Goal: Task Accomplishment & Management: Use online tool/utility

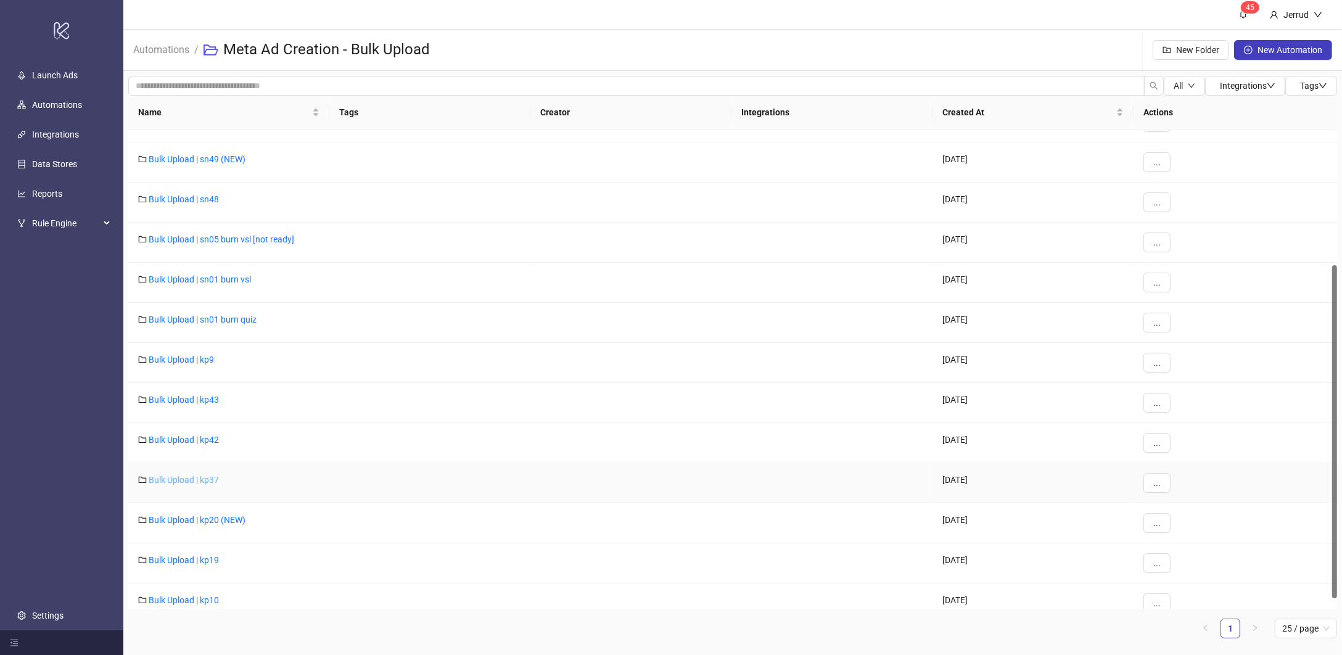
scroll to position [210, 0]
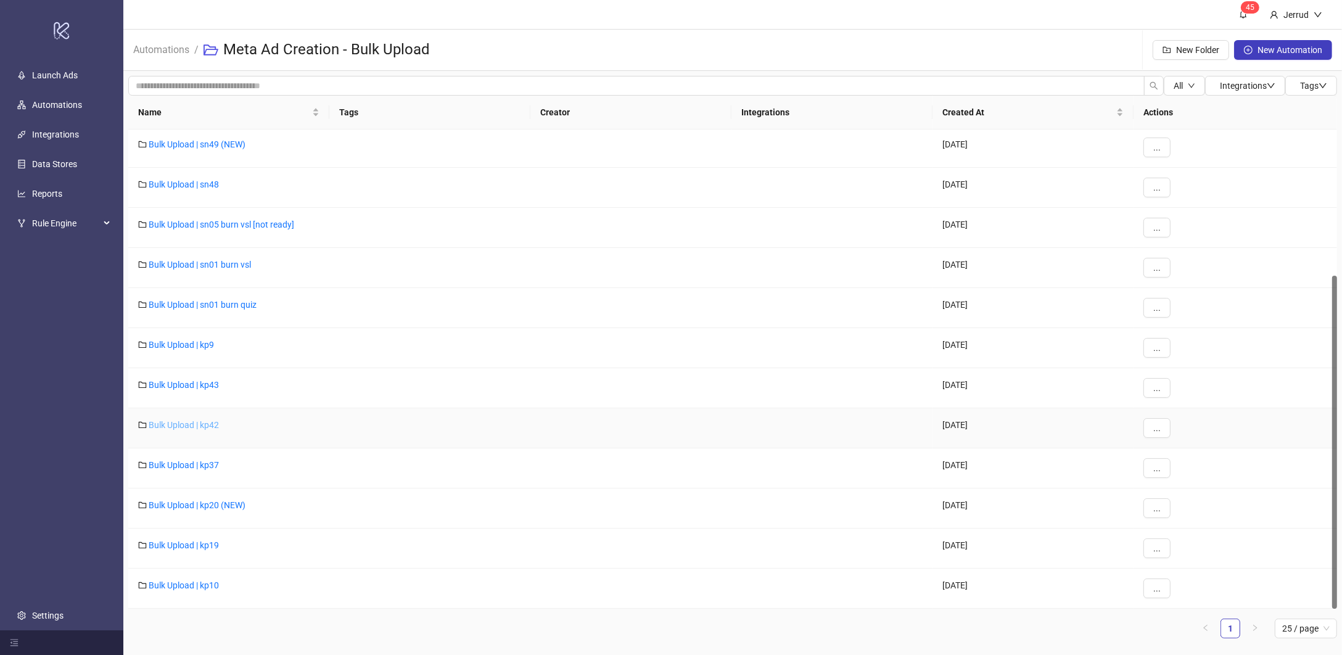
click at [178, 428] on link "Bulk Upload | kp42" at bounding box center [184, 425] width 70 height 10
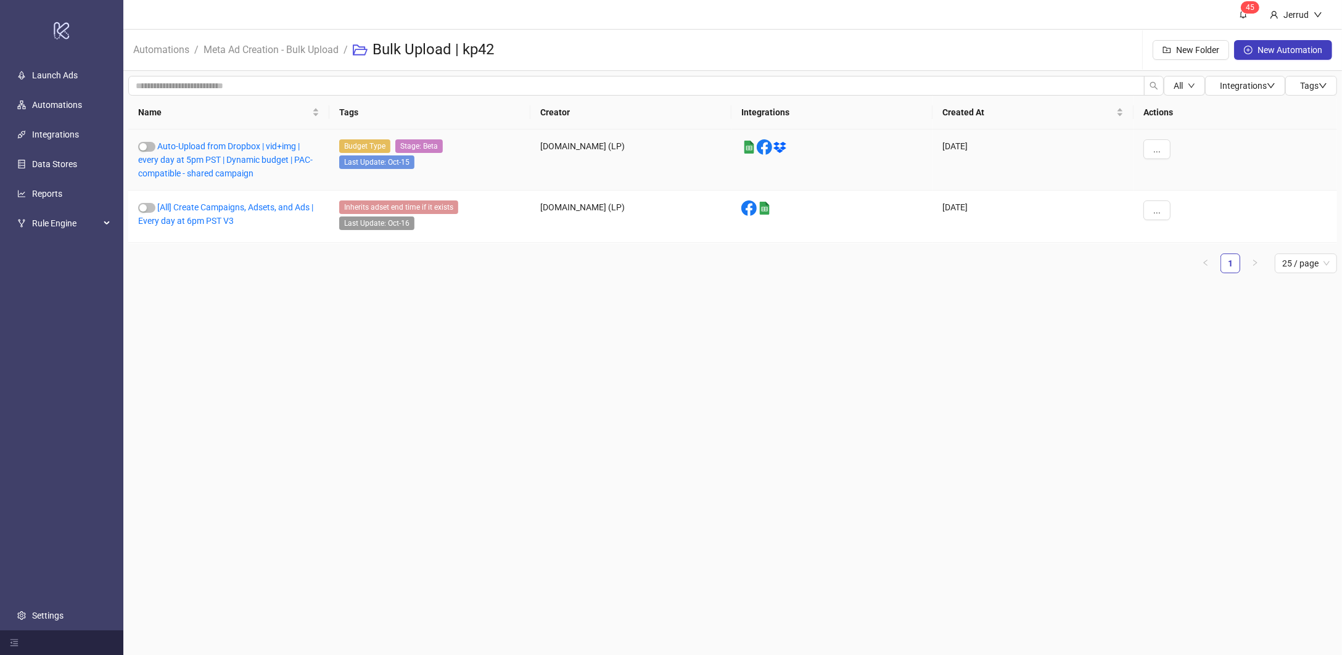
click at [200, 164] on link "Auto-Upload from Dropbox | vid+img | every day at 5pm PST | Dynamic budget | PA…" at bounding box center [225, 159] width 175 height 37
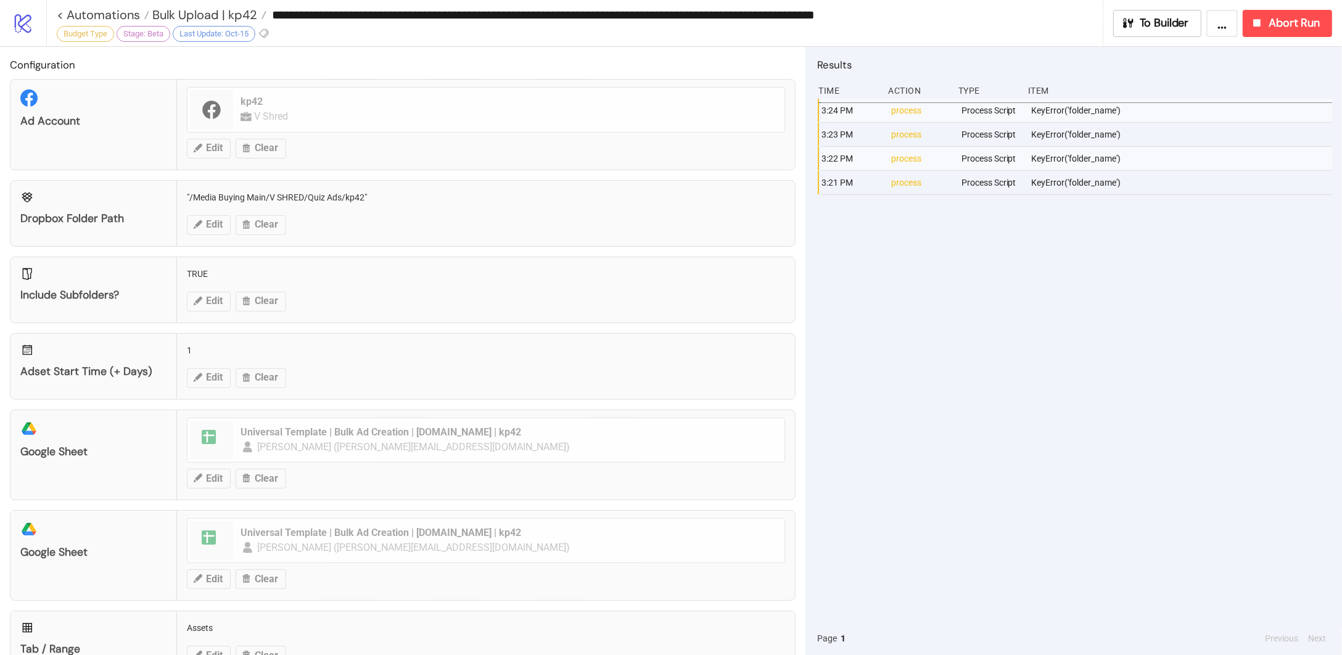
click at [1051, 192] on div "KeyError('folder_name')" at bounding box center [1182, 182] width 305 height 23
click at [212, 11] on span "Bulk Upload | kp42" at bounding box center [203, 15] width 108 height 16
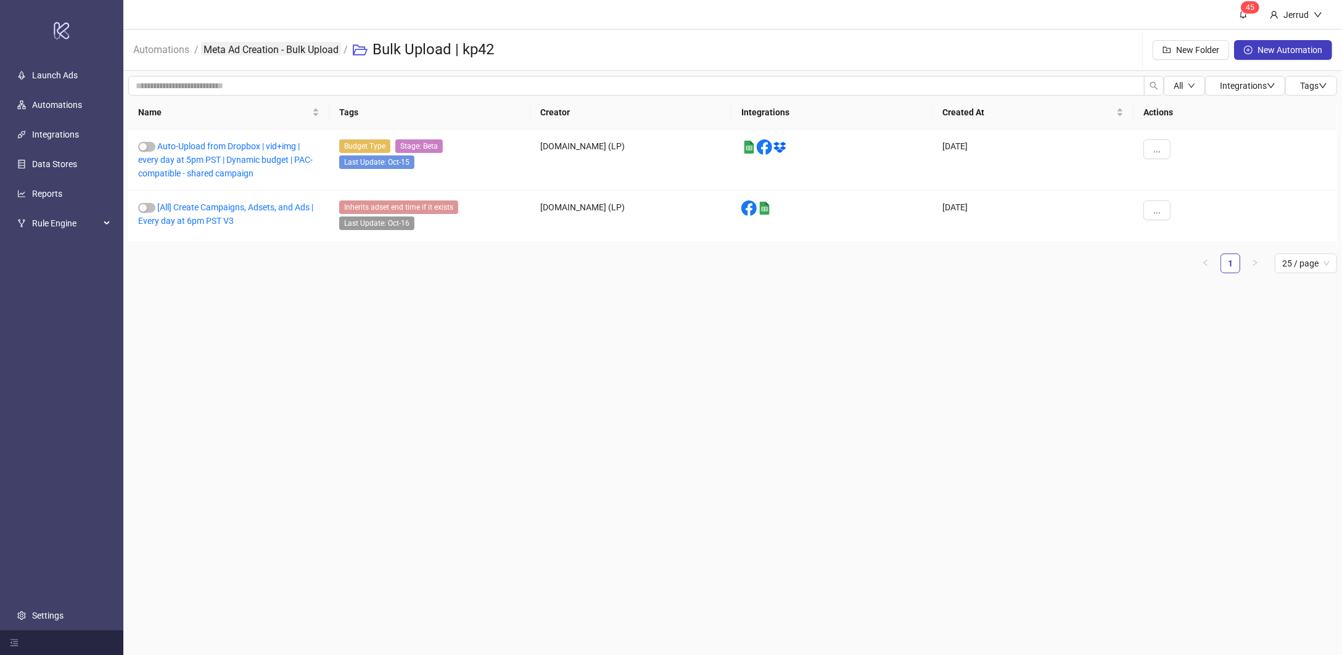
click at [240, 47] on link "Meta Ad Creation - Bulk Upload" at bounding box center [271, 49] width 140 height 14
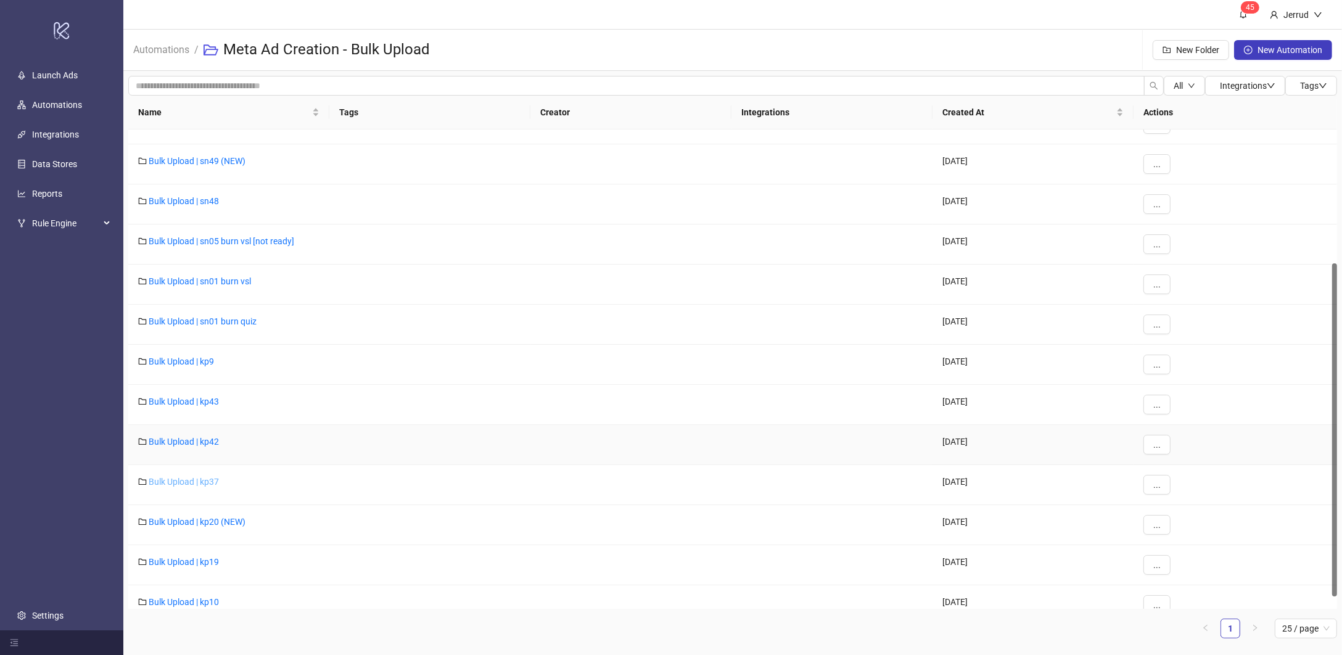
scroll to position [194, 0]
click at [190, 519] on link "Bulk Upload | kp20 (NEW)" at bounding box center [197, 521] width 97 height 10
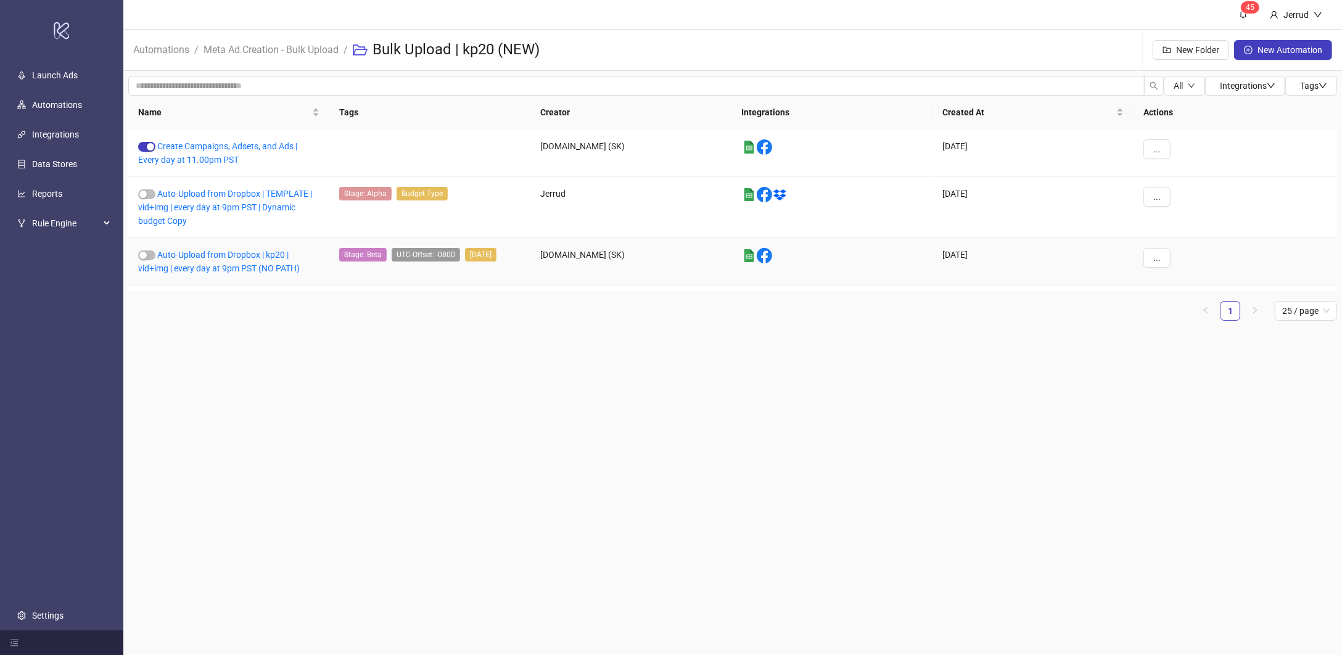
click at [188, 262] on div "Auto-Upload from Dropbox | kp20 | vid+img | every day at 9pm PST (NO PATH)" at bounding box center [228, 261] width 201 height 47
click at [189, 201] on div "Auto-Upload from Dropbox | TEMPLATE | vid+img | every day at 9pm PST | Dynamic …" at bounding box center [228, 207] width 201 height 61
click at [180, 208] on link "Auto-Upload from Dropbox | TEMPLATE | vid+img | every day at 9pm PST | Dynamic …" at bounding box center [225, 207] width 174 height 37
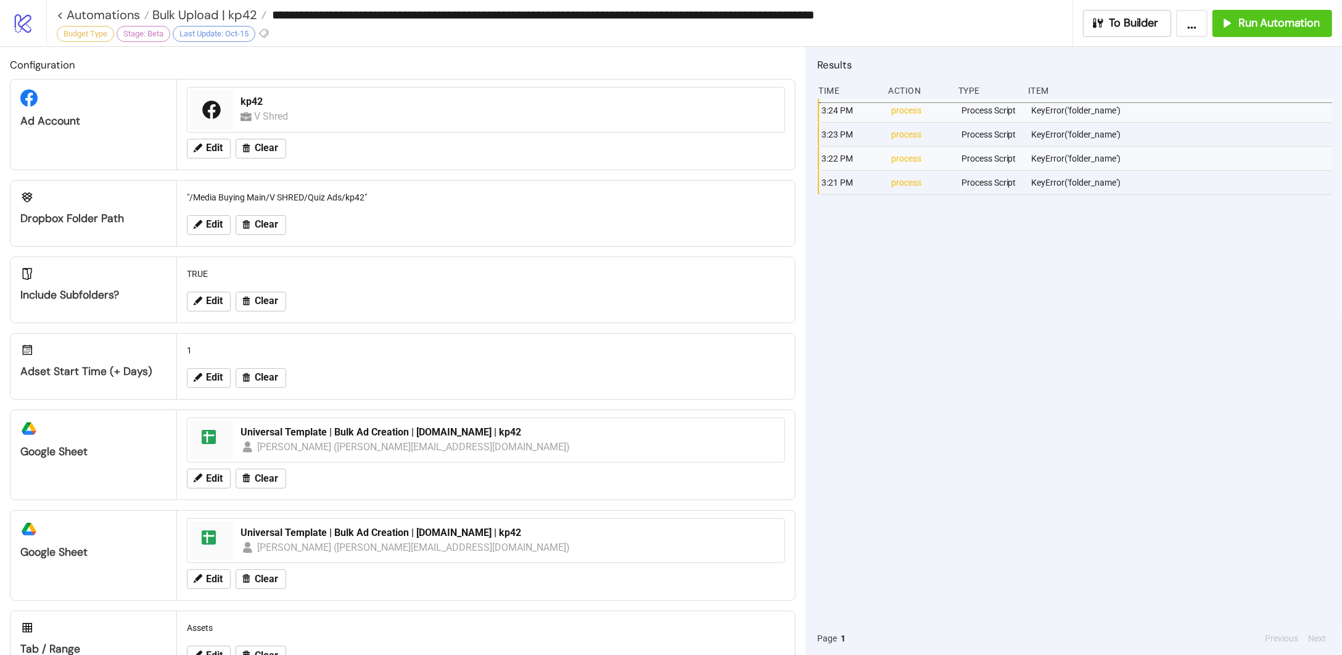
type input "**********"
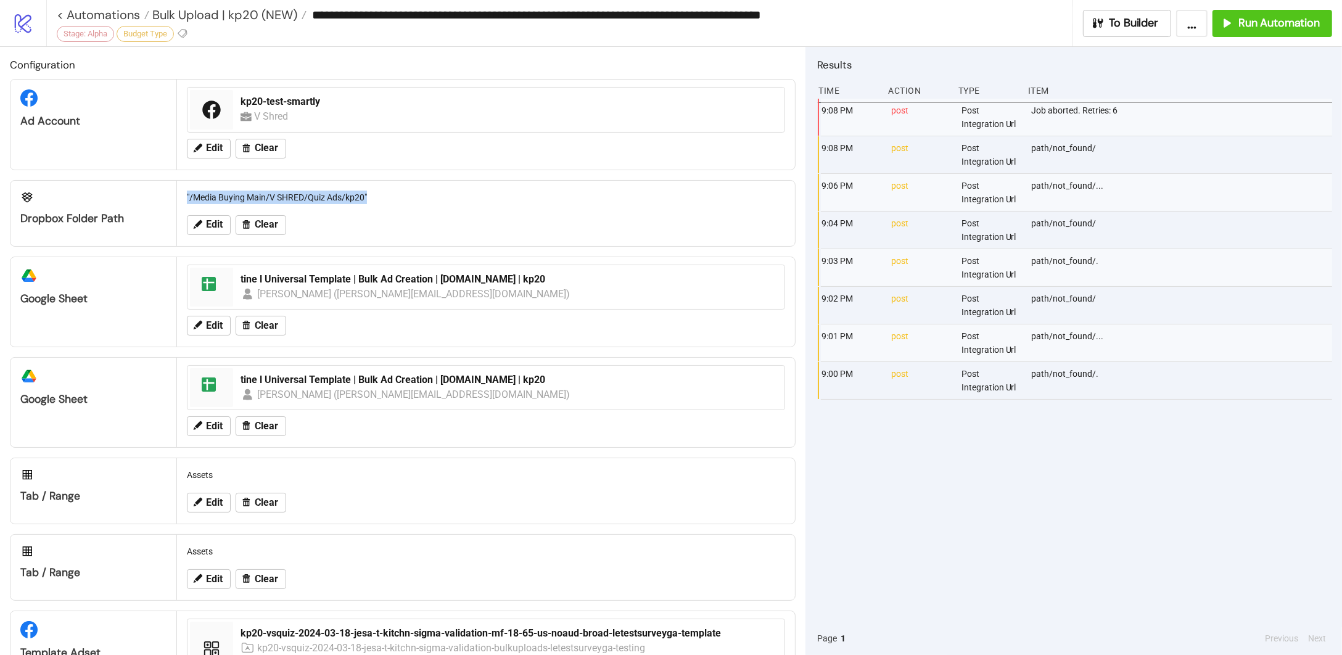
drag, startPoint x: 186, startPoint y: 196, endPoint x: 388, endPoint y: 194, distance: 201.7
click at [388, 194] on div ""/Media Buying Main/V SHRED/Quiz Ads/kp20"" at bounding box center [486, 197] width 608 height 23
copy div ""/Media Buying Main/V SHRED/Quiz Ads/kp20""
click at [246, 12] on span "Bulk Upload | kp20 (NEW)" at bounding box center [223, 15] width 148 height 16
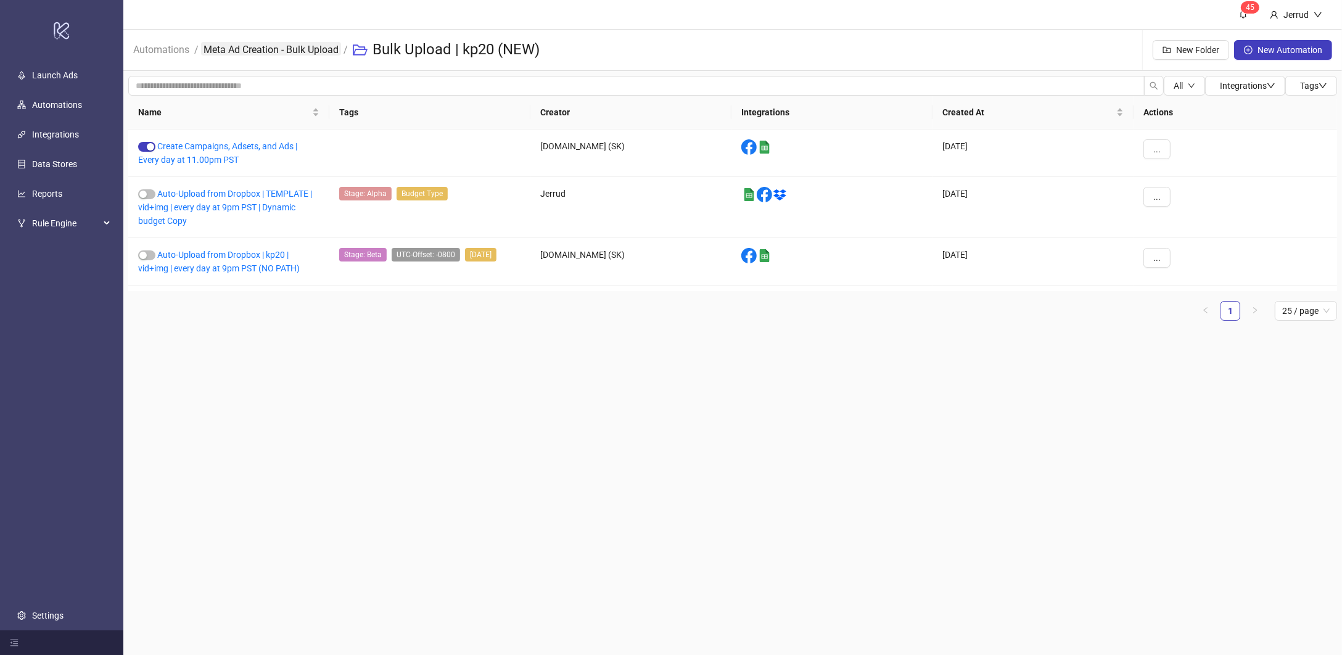
click at [264, 49] on link "Meta Ad Creation - Bulk Upload" at bounding box center [271, 49] width 140 height 14
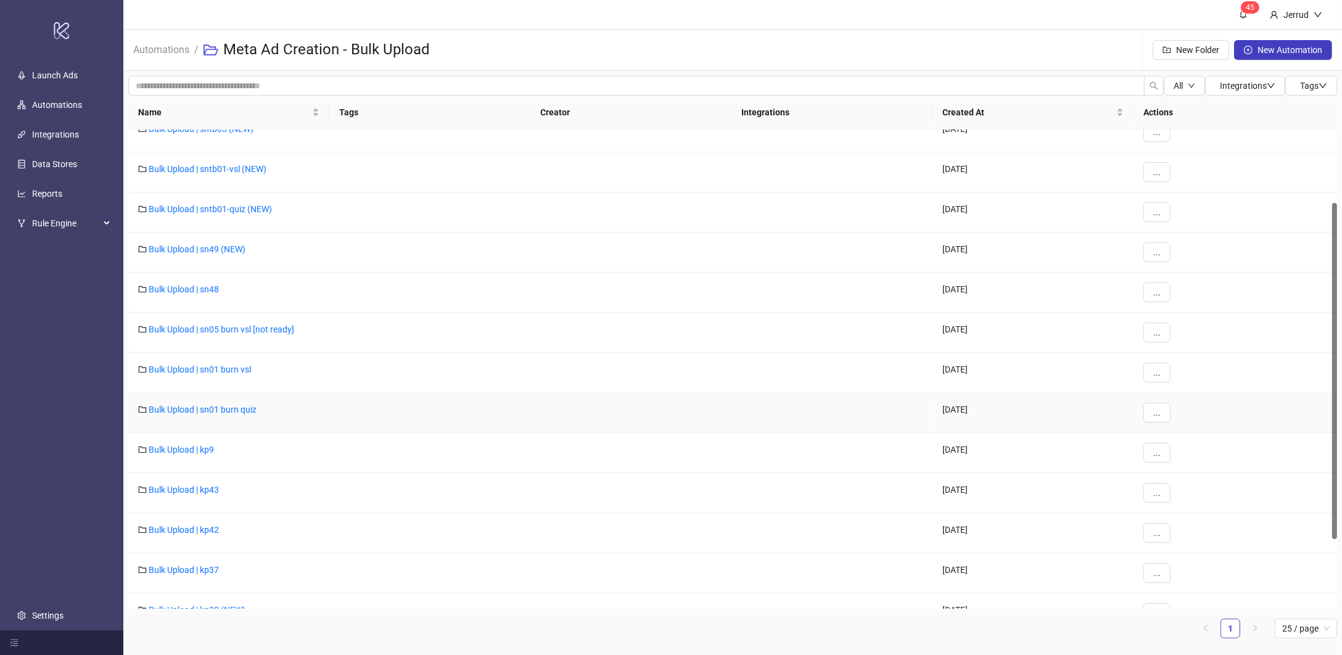
scroll to position [105, 0]
click at [176, 532] on link "Bulk Upload | kp42" at bounding box center [184, 530] width 70 height 10
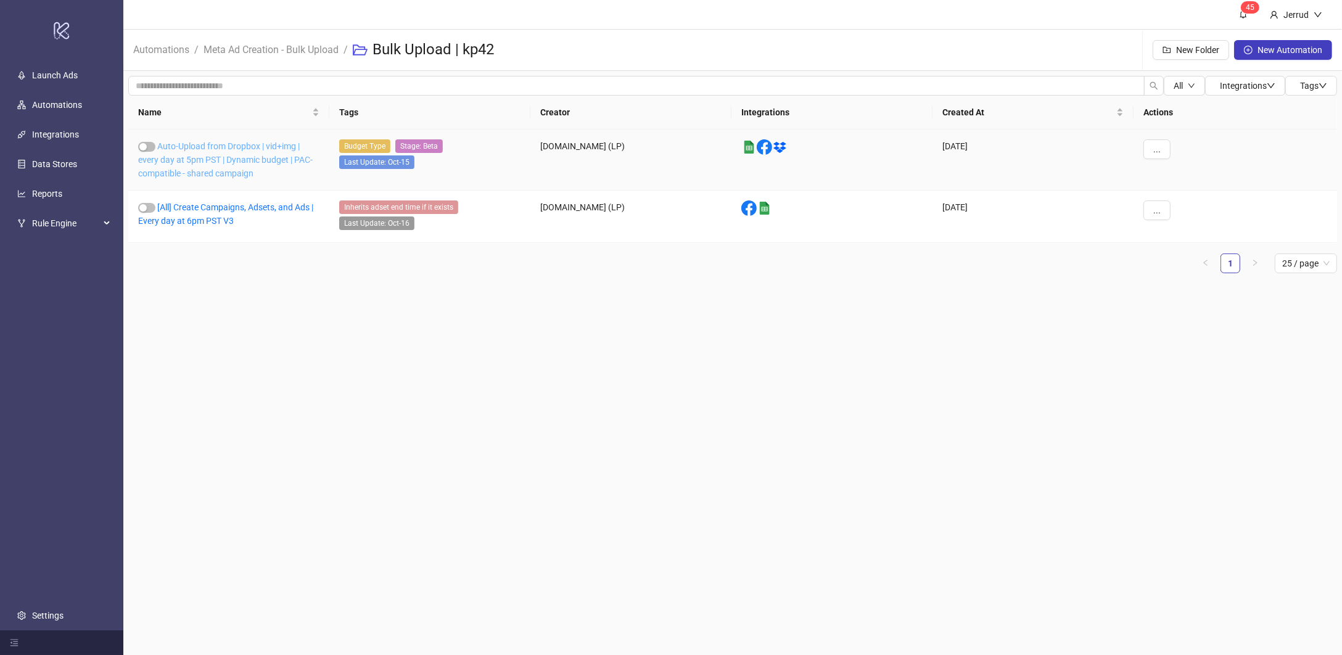
click at [210, 162] on link "Auto-Upload from Dropbox | vid+img | every day at 5pm PST | Dynamic budget | PA…" at bounding box center [225, 159] width 175 height 37
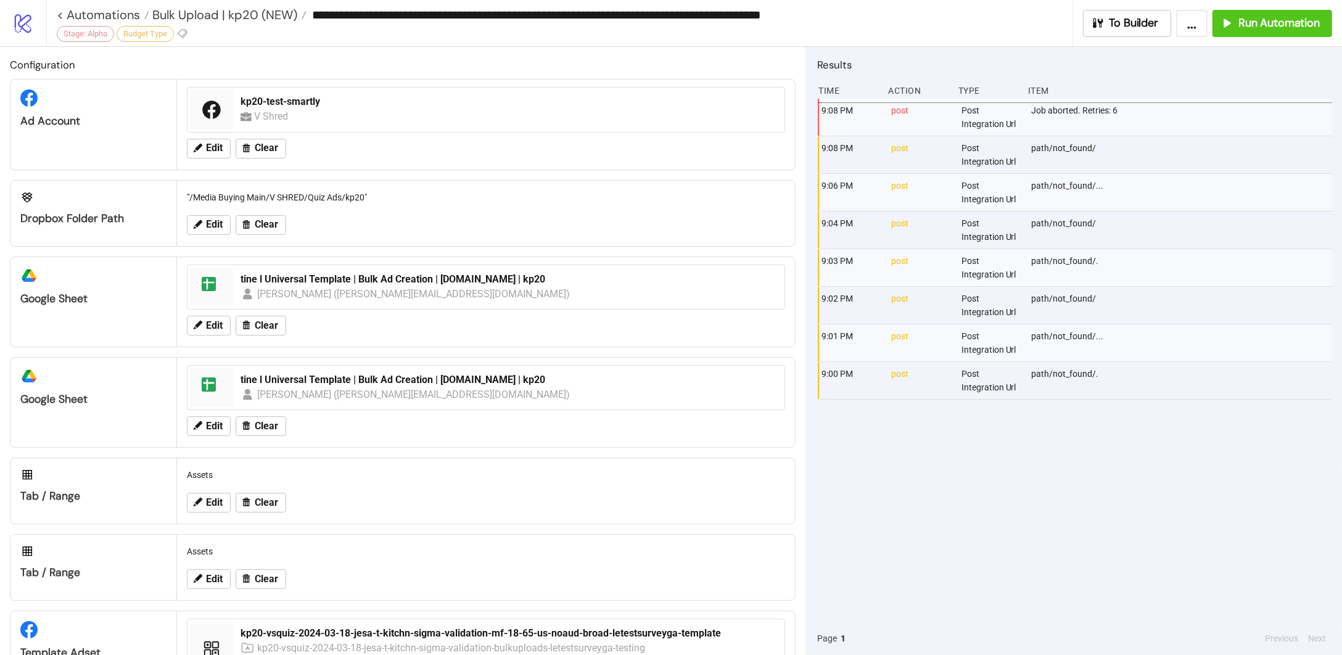
type input "**********"
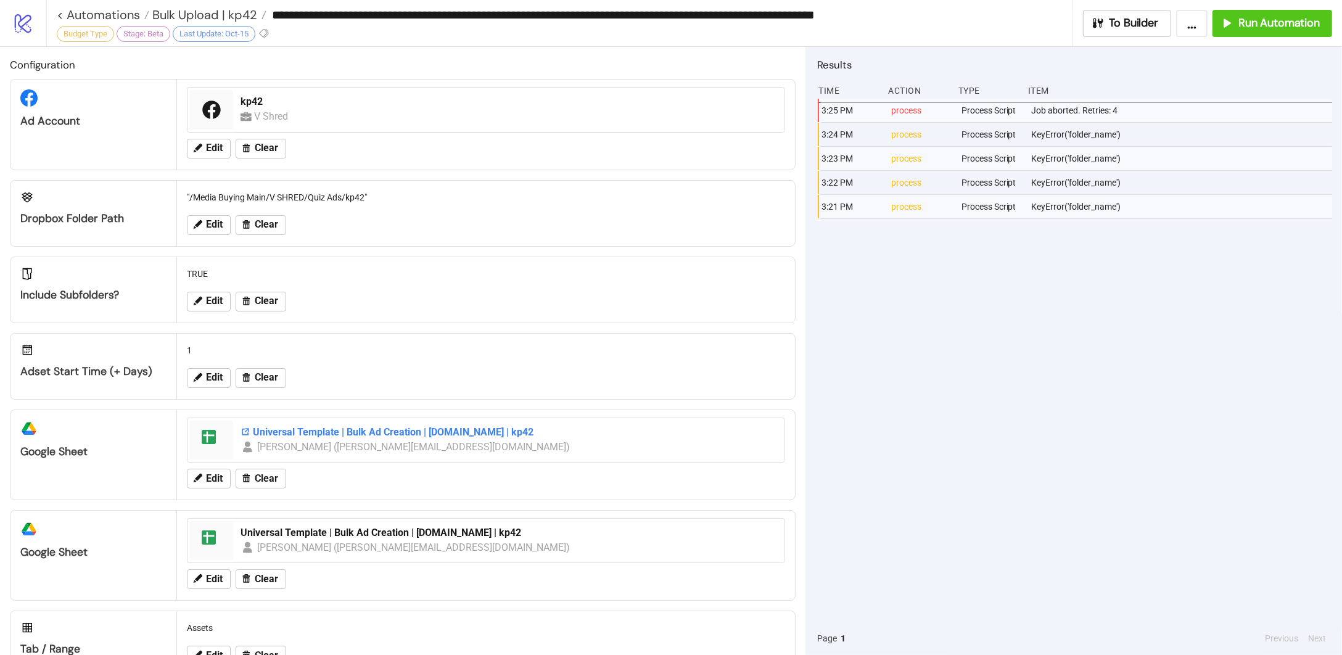
click at [262, 432] on div "Universal Template | Bulk Ad Creation | [DOMAIN_NAME] | kp42" at bounding box center [509, 433] width 537 height 14
click at [330, 436] on div "Universal Template | Bulk Ad Creation | [DOMAIN_NAME] | kp42" at bounding box center [509, 433] width 537 height 14
